Goal: Task Accomplishment & Management: Complete application form

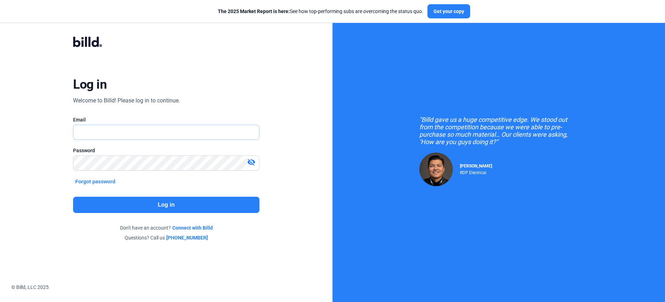
type input "[PERSON_NAME][EMAIL_ADDRESS][PERSON_NAME][DOMAIN_NAME]"
click at [144, 203] on button "Log in" at bounding box center [166, 205] width 186 height 16
